Goal: Navigation & Orientation: Find specific page/section

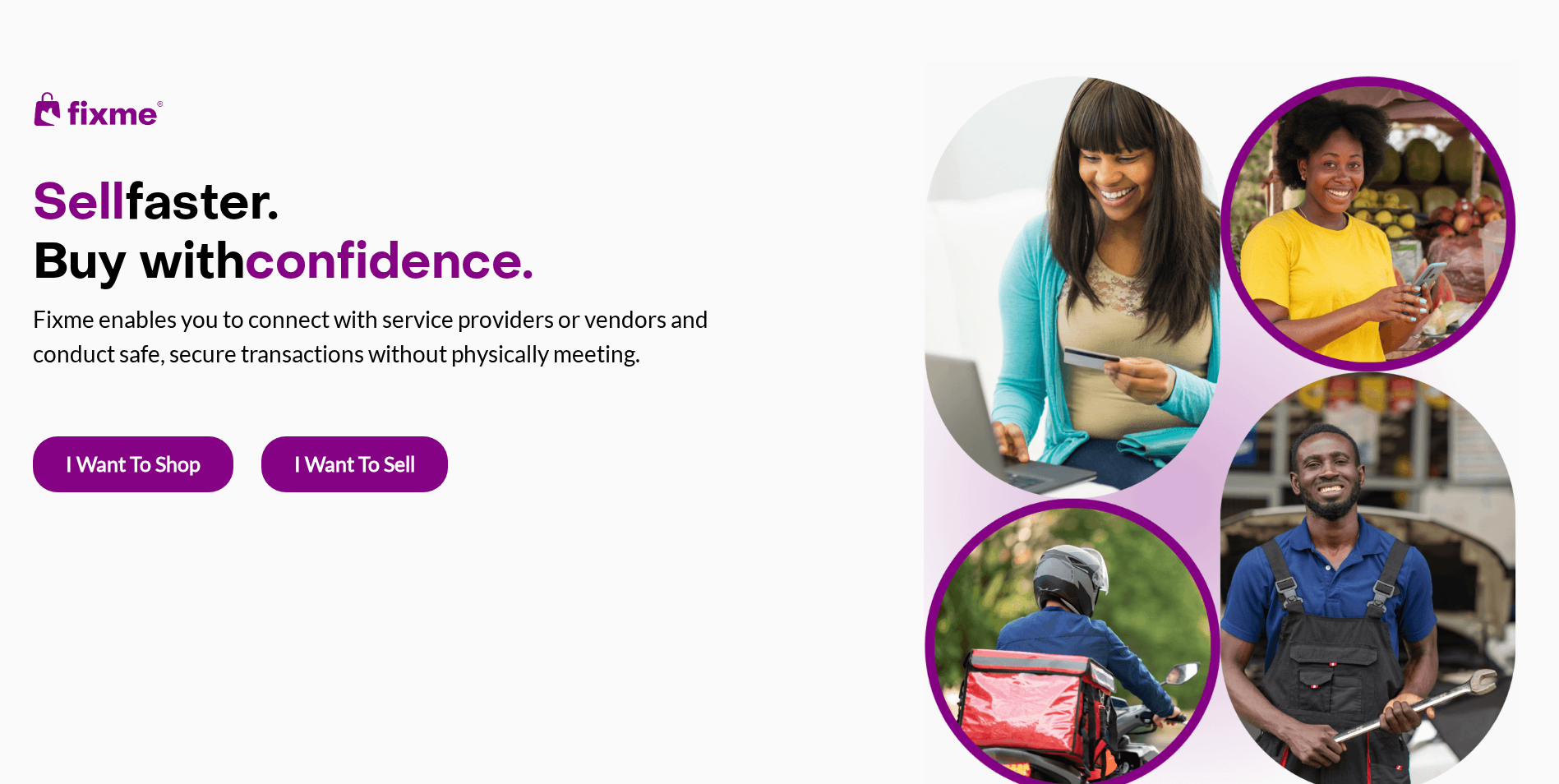
click at [115, 461] on link "I Want To Shop" at bounding box center [133, 464] width 201 height 56
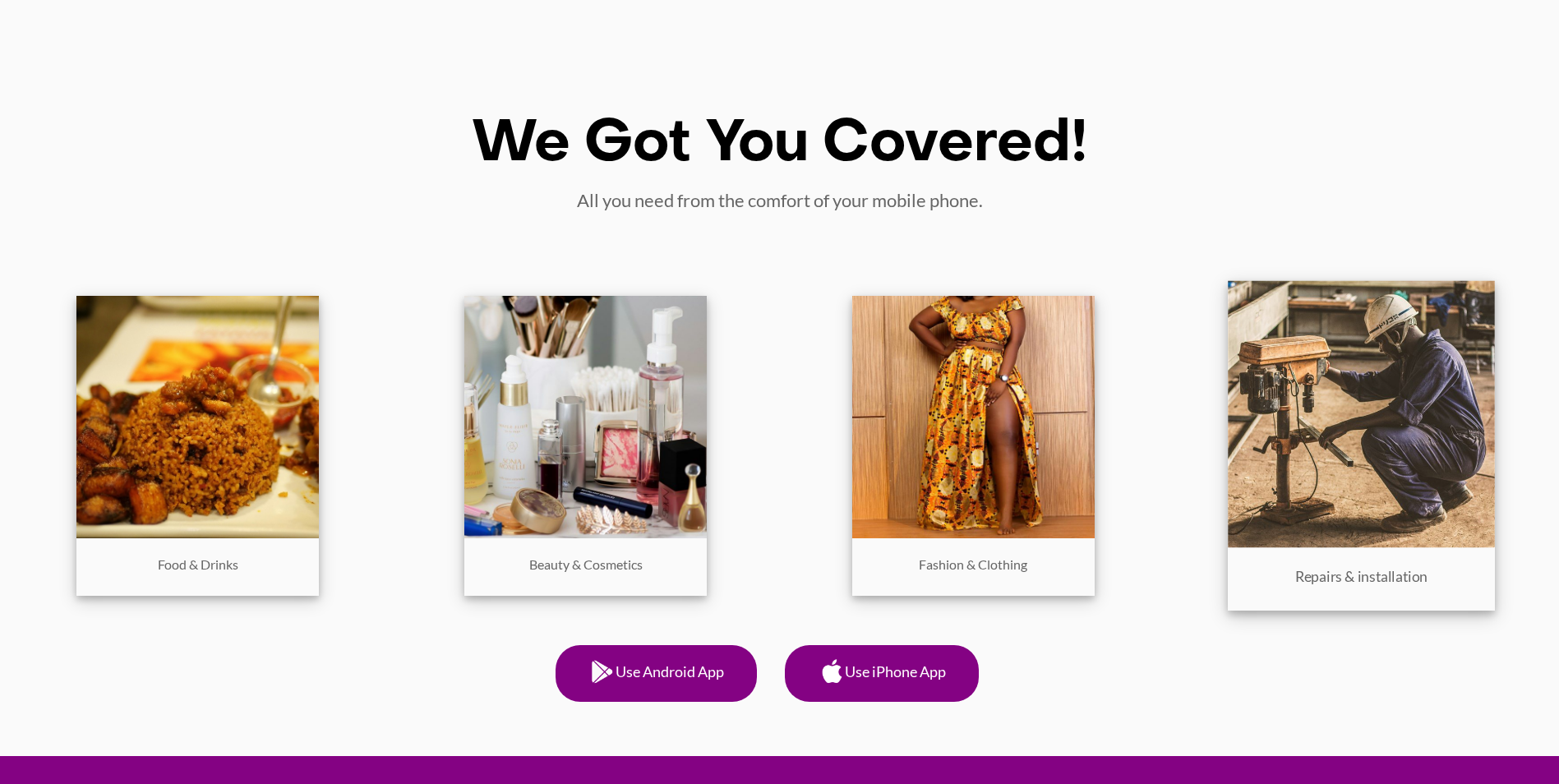
drag, startPoint x: 1256, startPoint y: 630, endPoint x: 1275, endPoint y: 479, distance: 152.2
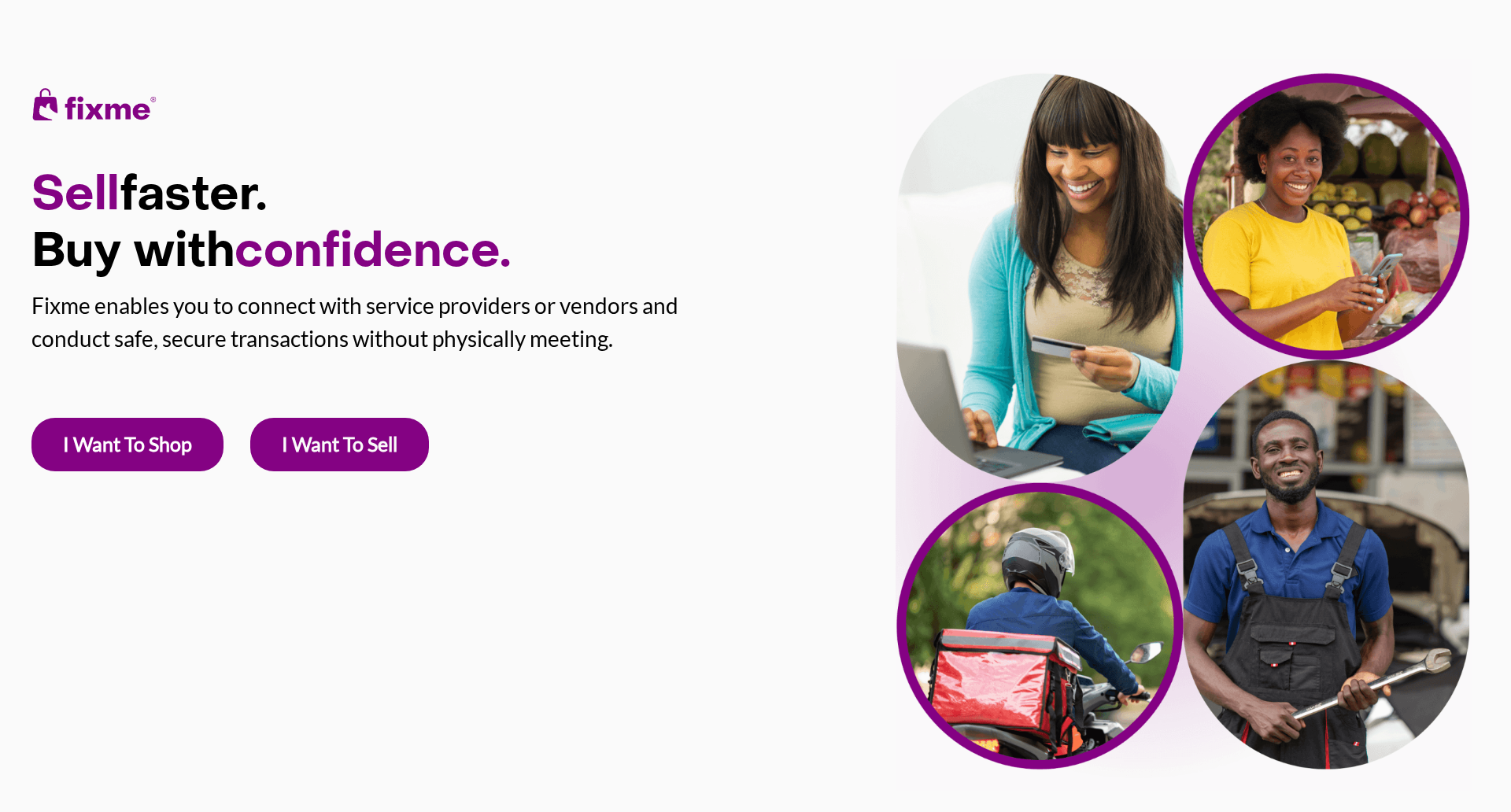
click at [335, 443] on link "I Want To Sell" at bounding box center [339, 444] width 178 height 54
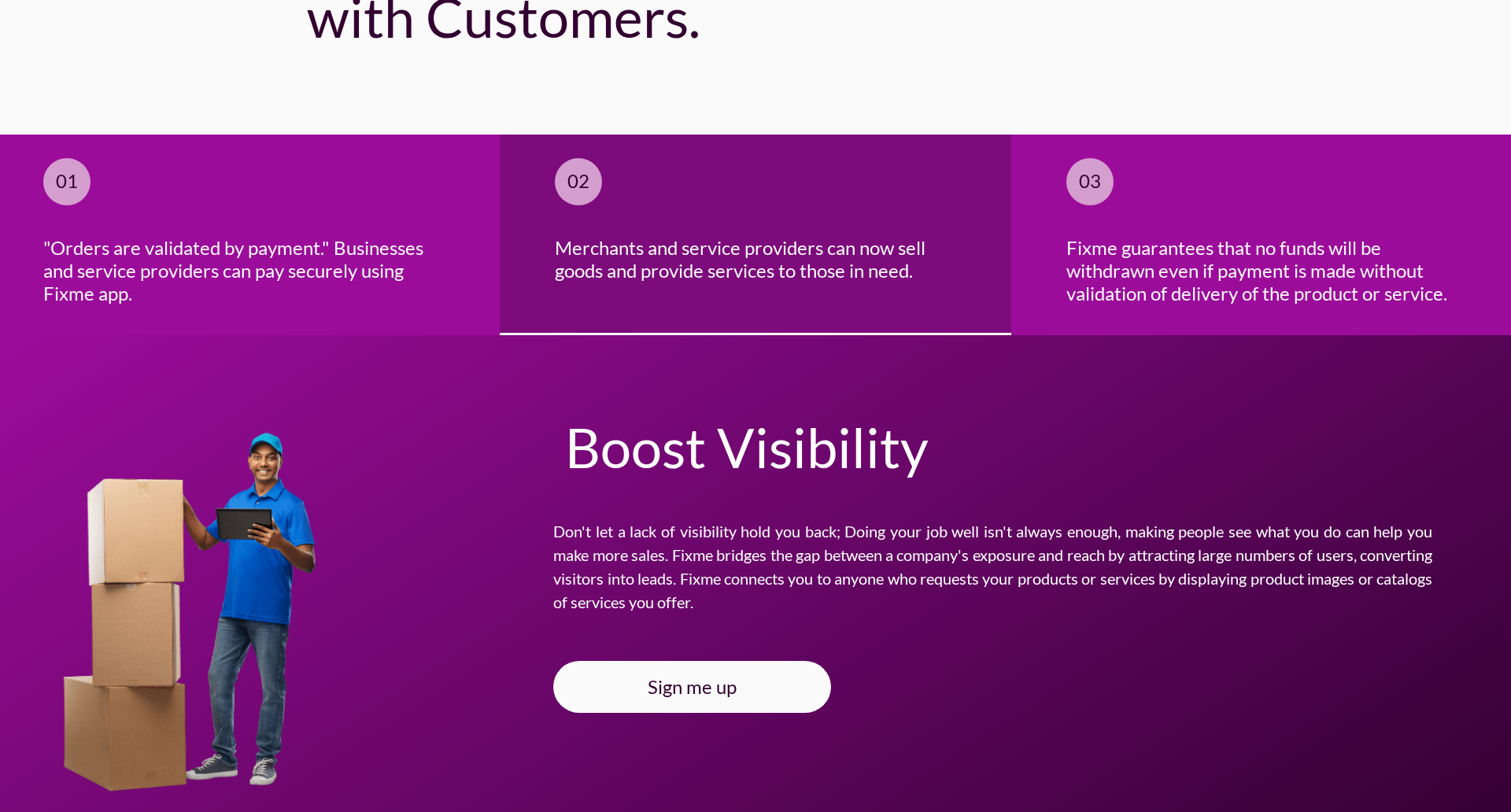
scroll to position [1966, 0]
